Goal: Information Seeking & Learning: Learn about a topic

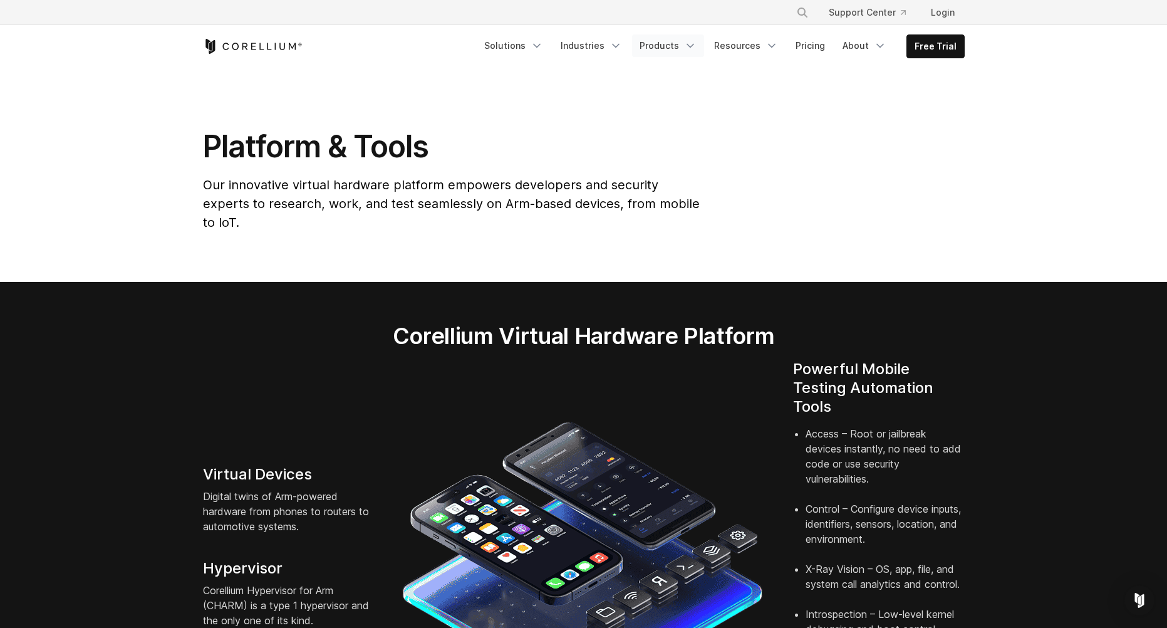
click at [651, 46] on link "Products" at bounding box center [668, 45] width 72 height 23
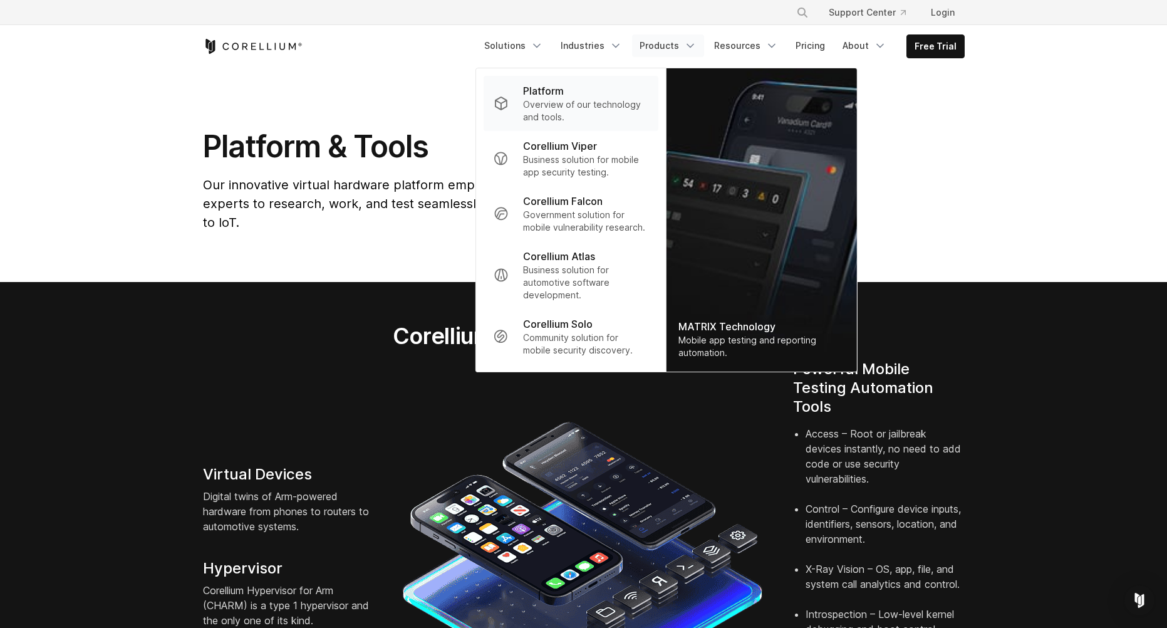
click at [567, 100] on p "Overview of our technology and tools." at bounding box center [585, 110] width 125 height 25
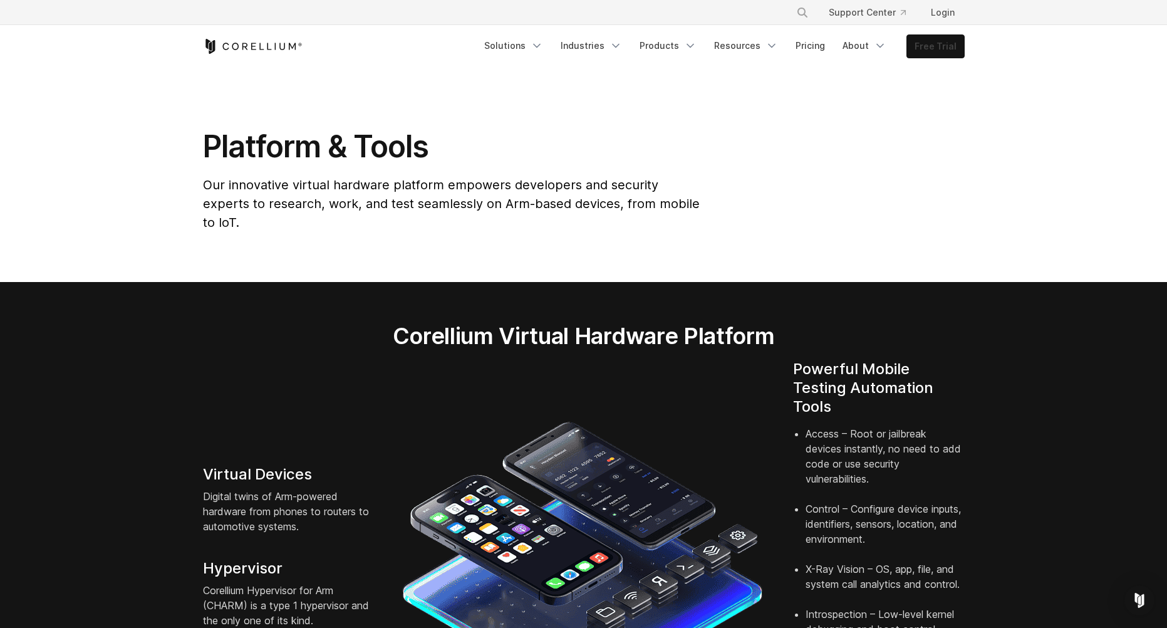
click at [939, 48] on link "Free Trial" at bounding box center [935, 46] width 57 height 23
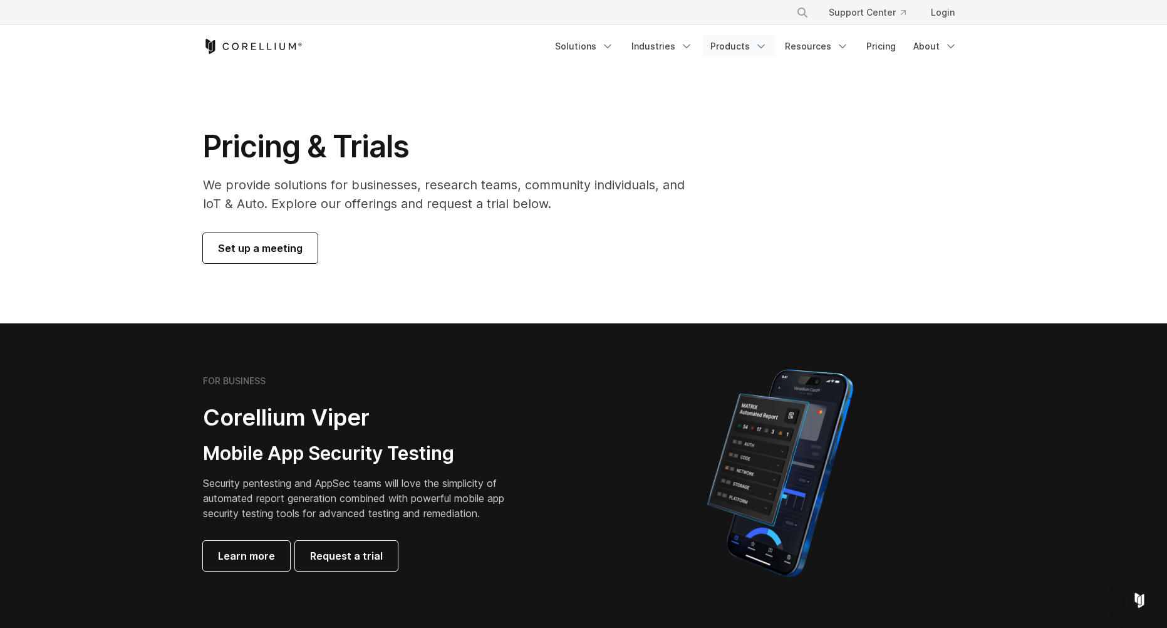
click at [726, 50] on link "Products" at bounding box center [739, 46] width 72 height 23
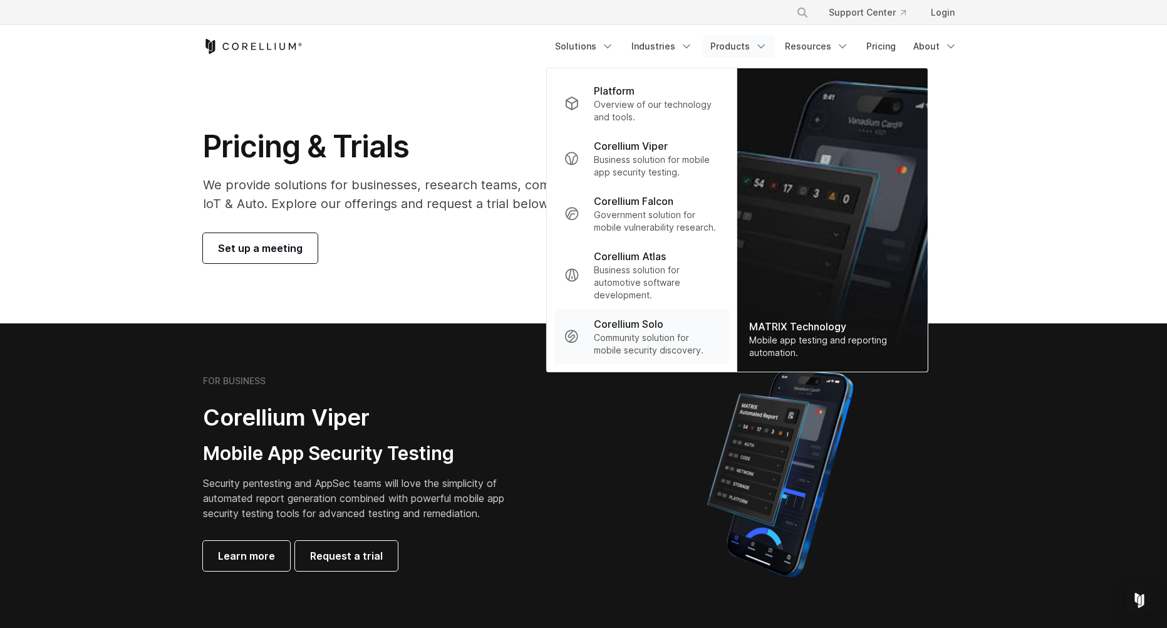
click at [673, 333] on p "Community solution for mobile security discovery." at bounding box center [656, 343] width 125 height 25
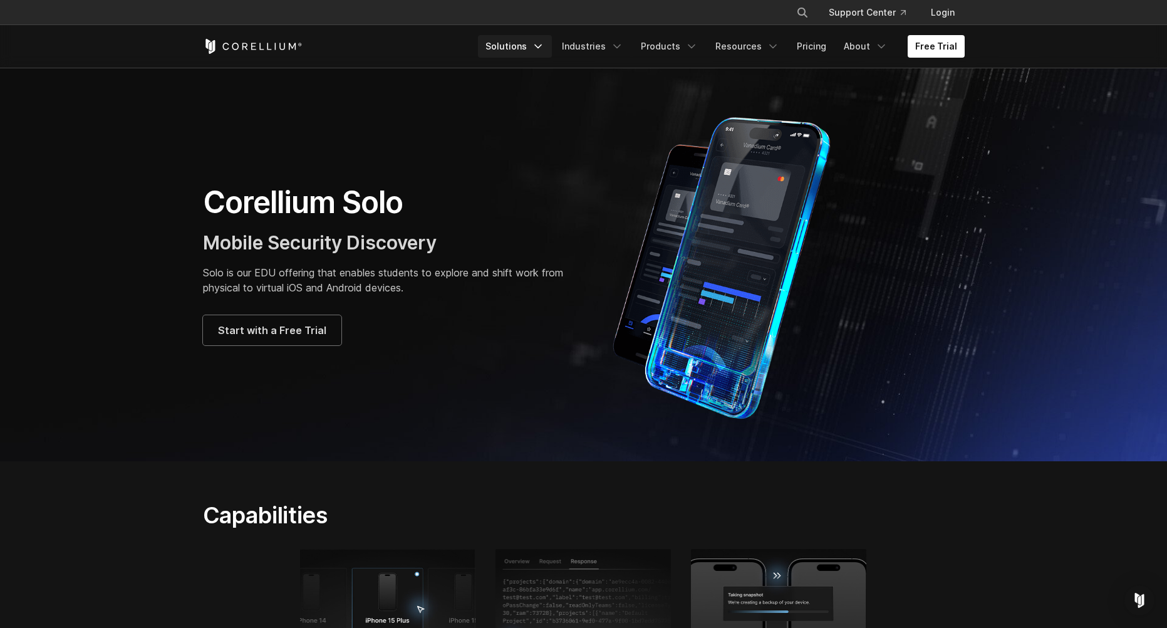
click at [507, 41] on link "Solutions" at bounding box center [515, 46] width 74 height 23
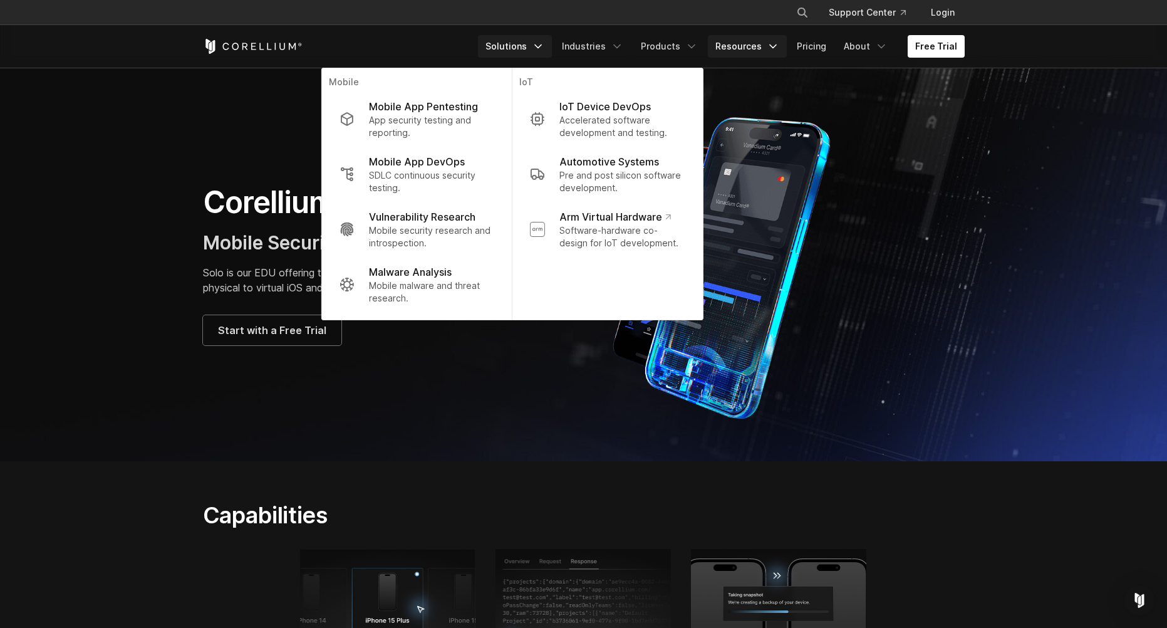
click at [737, 55] on link "Resources" at bounding box center [747, 46] width 79 height 23
